Goal: Task Accomplishment & Management: Complete application form

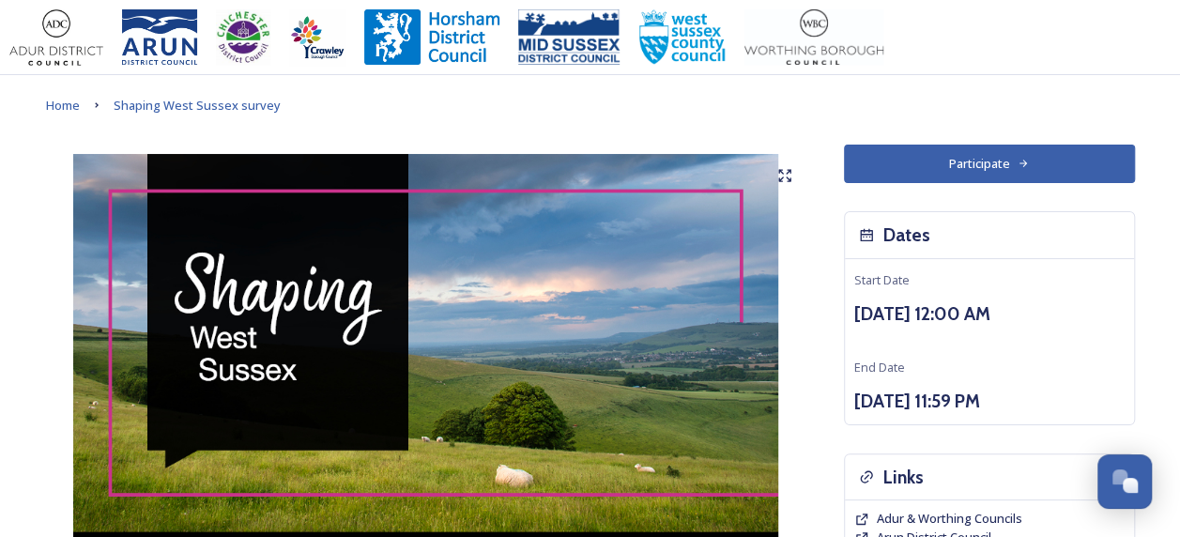
click at [878, 171] on button "Participate" at bounding box center [989, 164] width 291 height 38
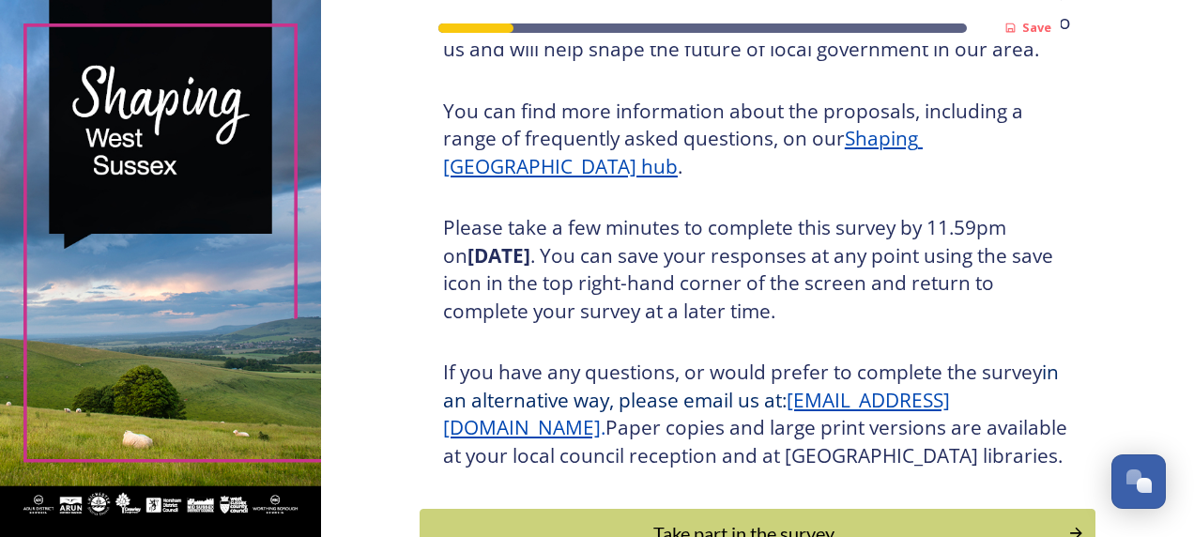
scroll to position [364, 0]
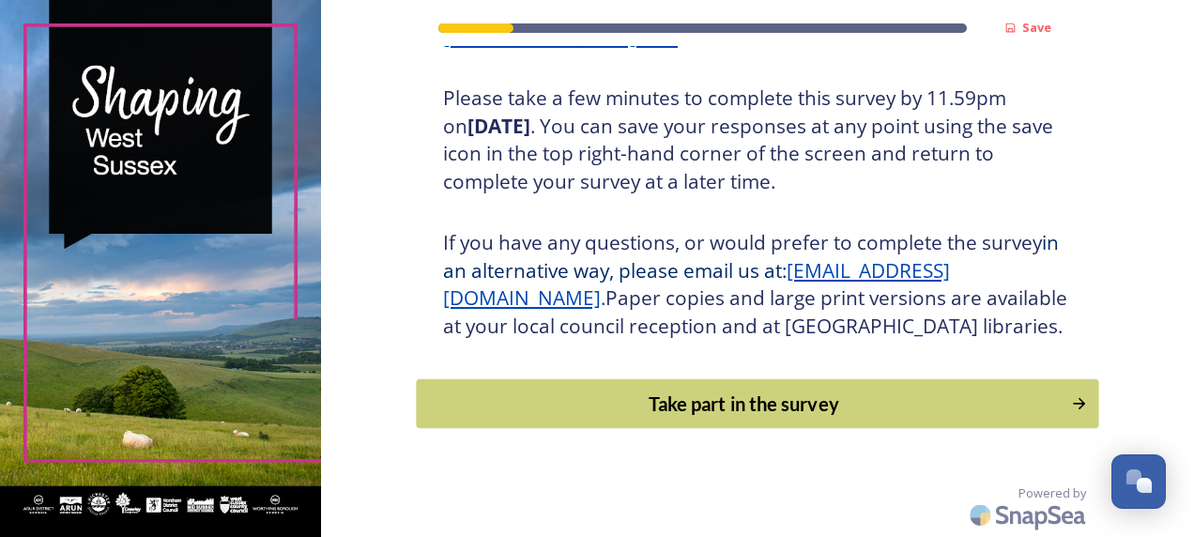
click at [710, 398] on div "Take part in the survey" at bounding box center [743, 404] width 634 height 28
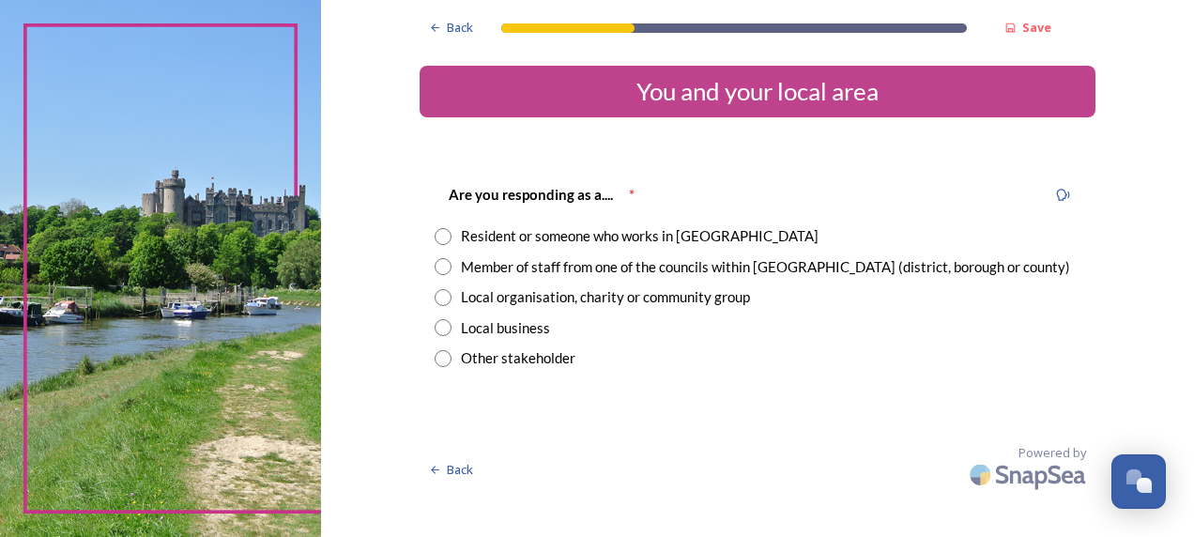
click at [578, 270] on div "Member of staff from one of the councils within West Sussex (district, borough …" at bounding box center [765, 267] width 609 height 22
radio input "true"
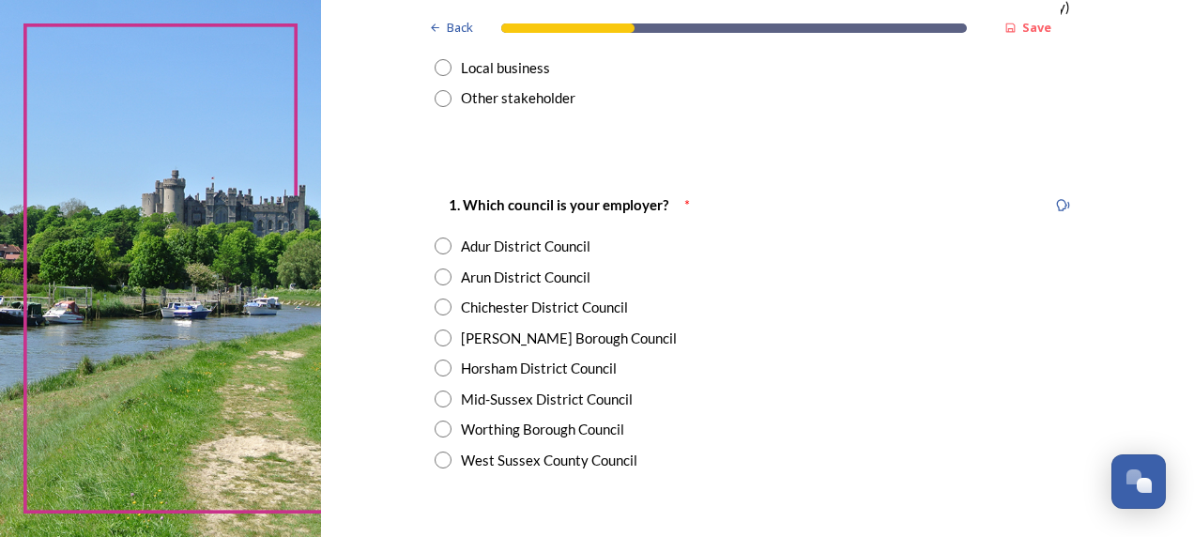
scroll to position [261, 0]
click at [496, 459] on div "West Sussex County Council" at bounding box center [549, 460] width 176 height 22
radio input "true"
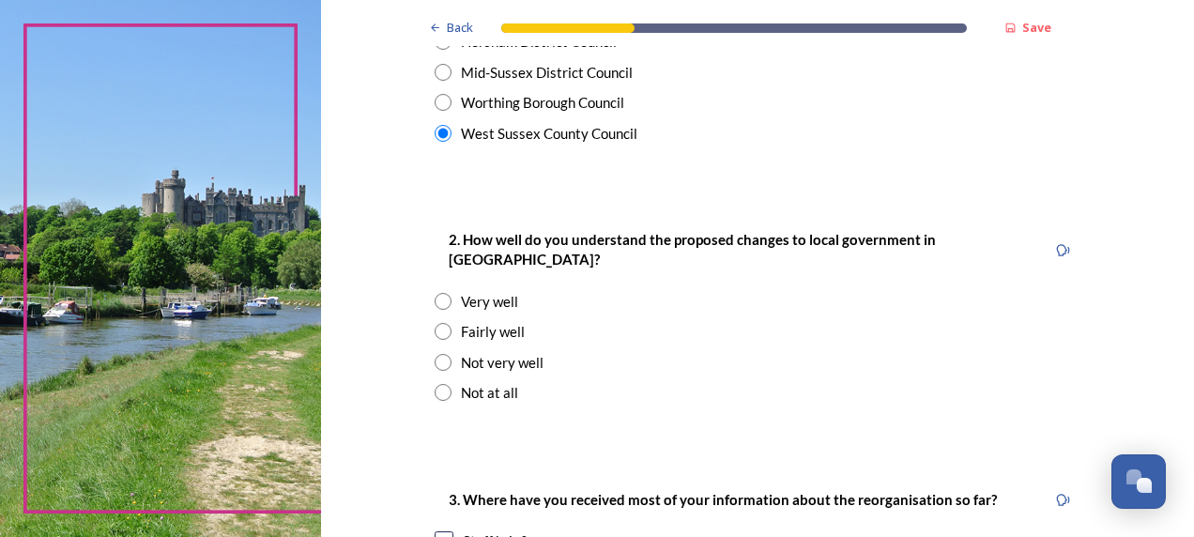
scroll to position [589, 0]
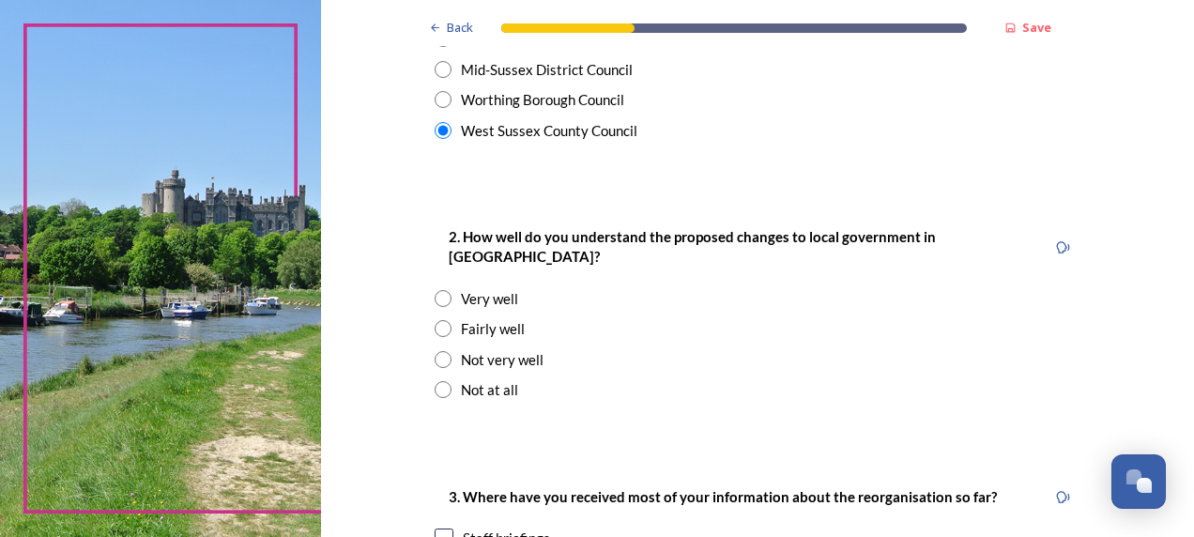
click at [501, 349] on div "Not very well" at bounding box center [502, 360] width 83 height 22
radio input "true"
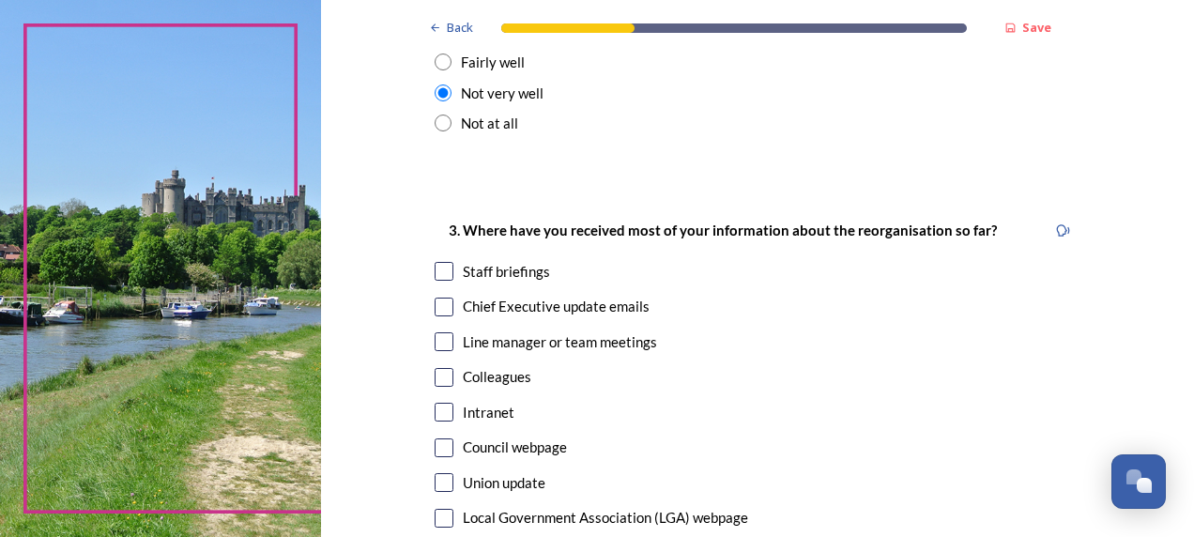
scroll to position [857, 0]
click at [440, 297] on input "checkbox" at bounding box center [444, 306] width 19 height 19
checkbox input "true"
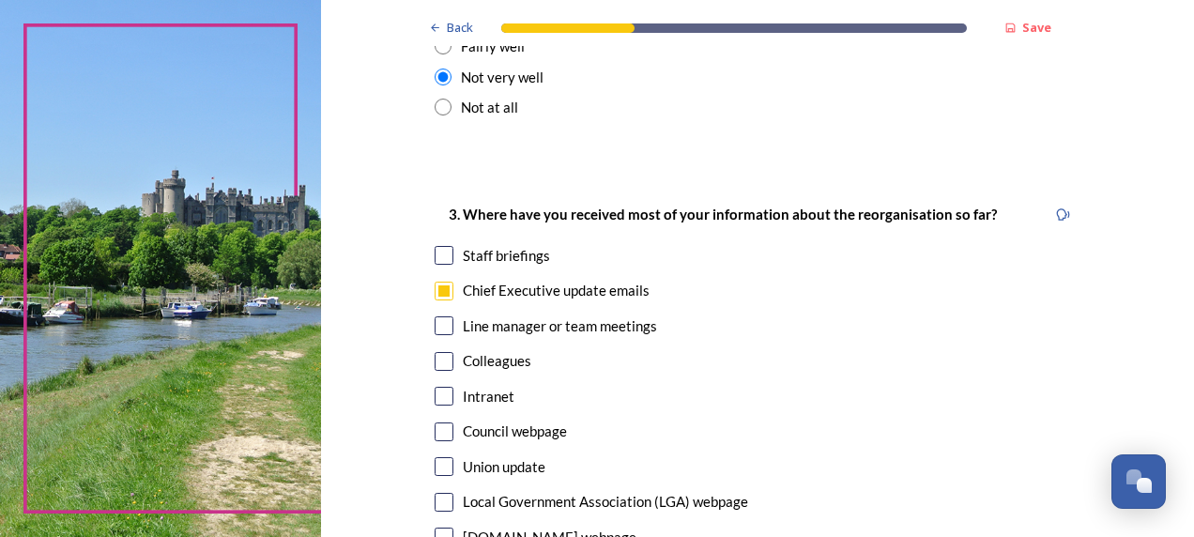
scroll to position [874, 0]
click at [437, 314] on input "checkbox" at bounding box center [444, 323] width 19 height 19
checkbox input "true"
click at [438, 350] on input "checkbox" at bounding box center [444, 359] width 19 height 19
checkbox input "true"
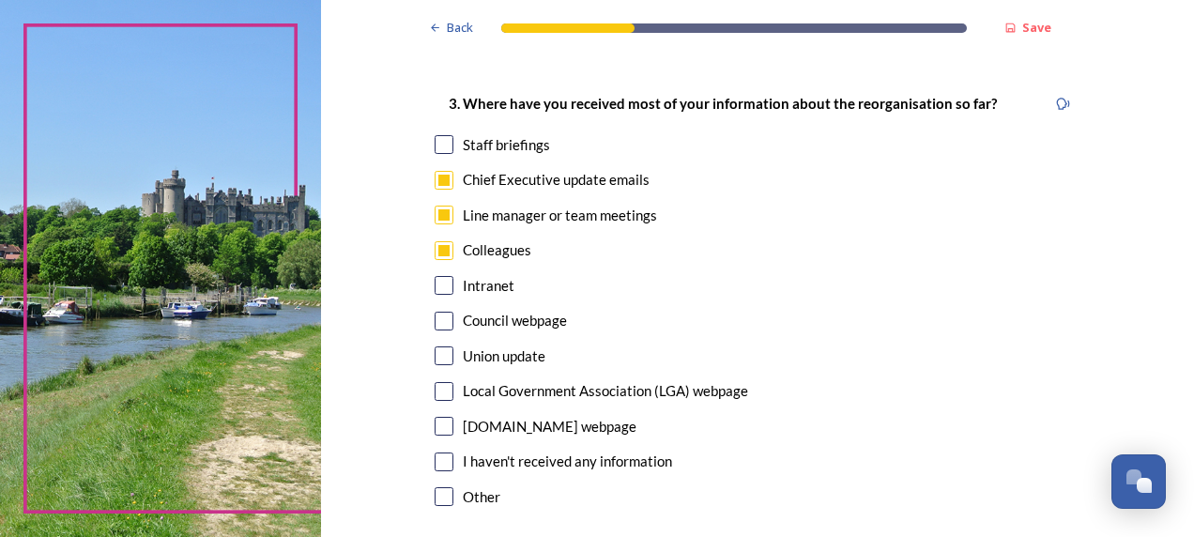
scroll to position [1157, 0]
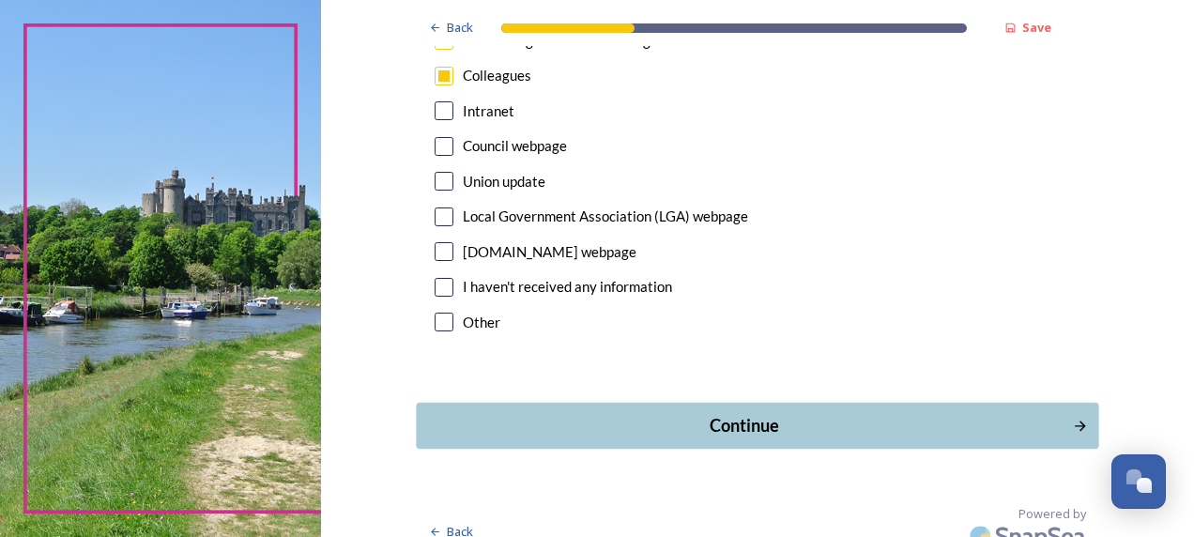
click at [589, 403] on button "Continue" at bounding box center [757, 426] width 682 height 46
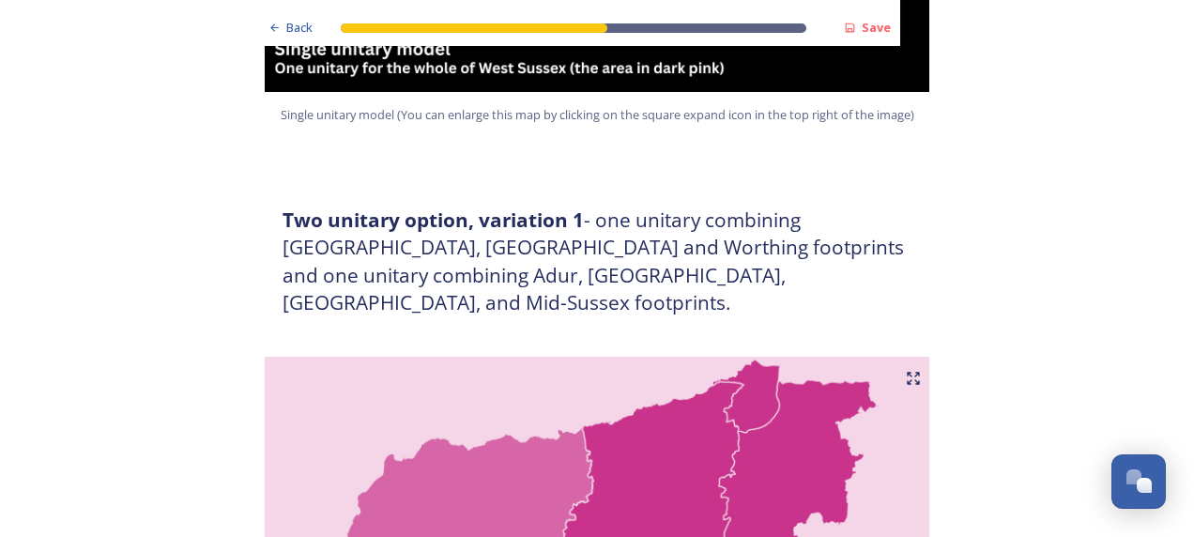
scroll to position [914, 0]
